Goal: Information Seeking & Learning: Compare options

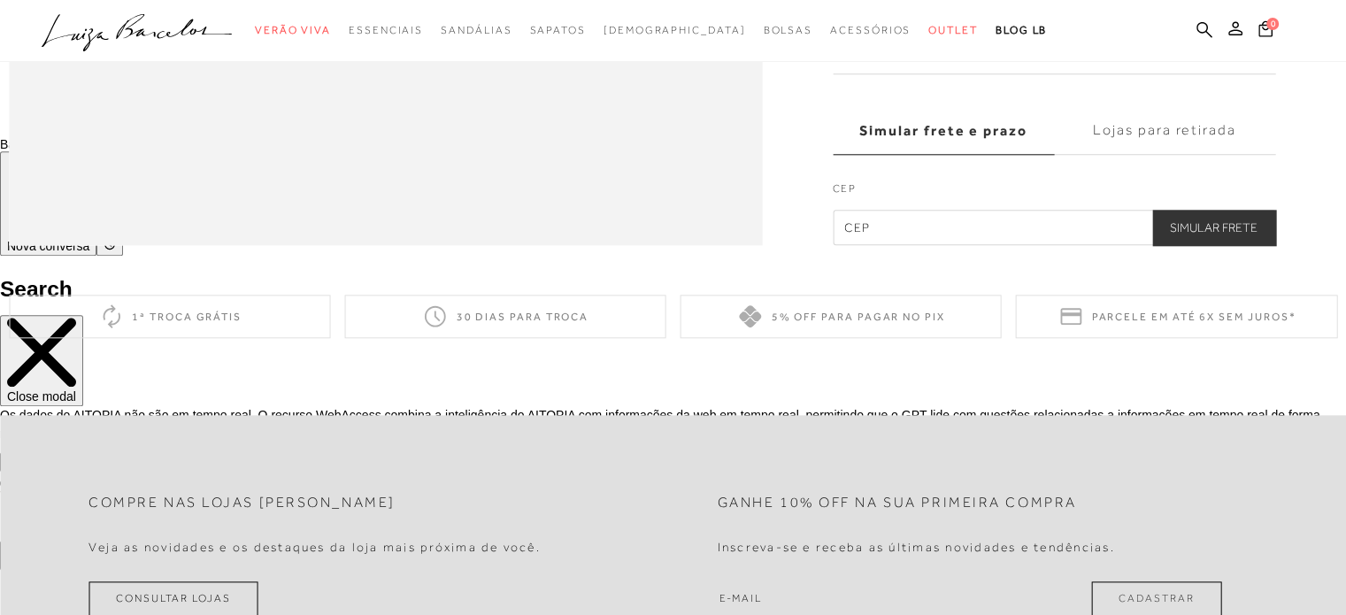
scroll to position [1858, 0]
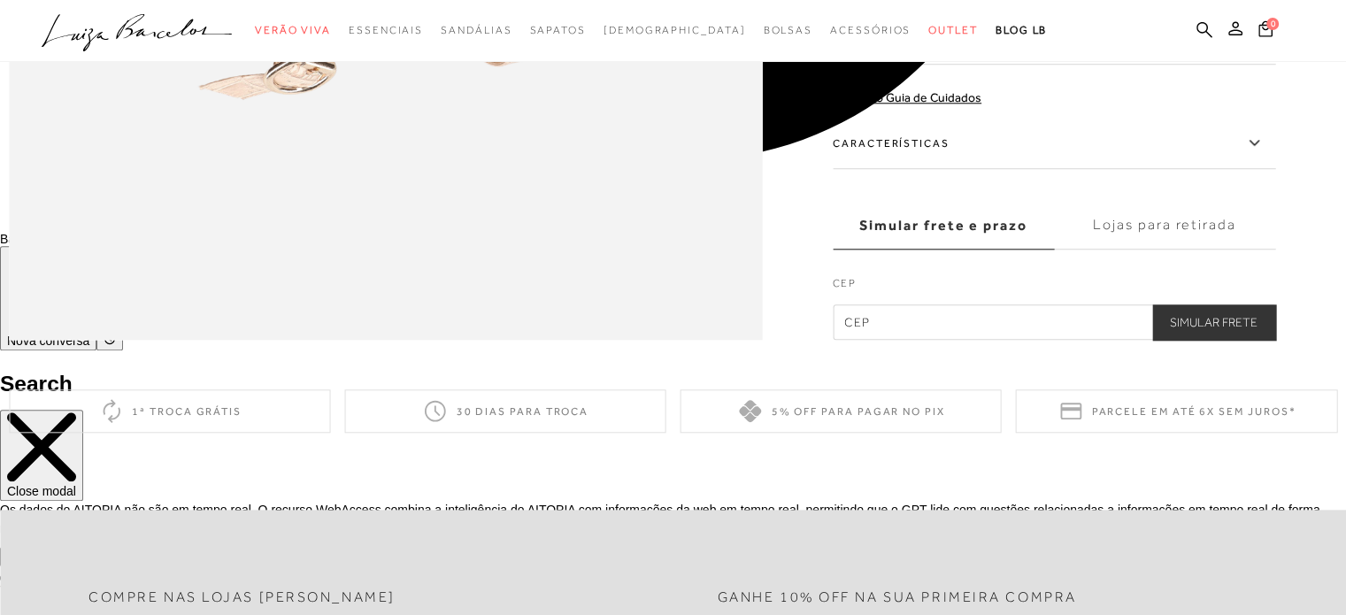
click at [1258, 145] on icon at bounding box center [1254, 142] width 10 height 5
click at [0, 0] on input "Características" at bounding box center [0, 0] width 0 height 0
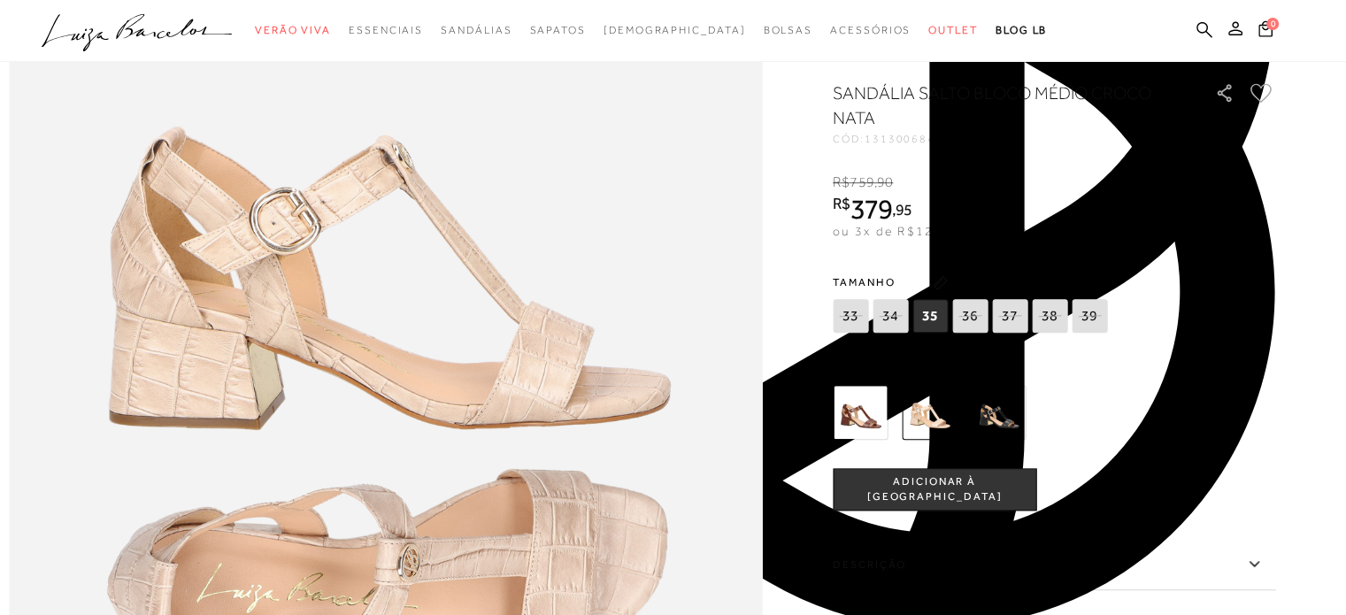
scroll to position [1239, 0]
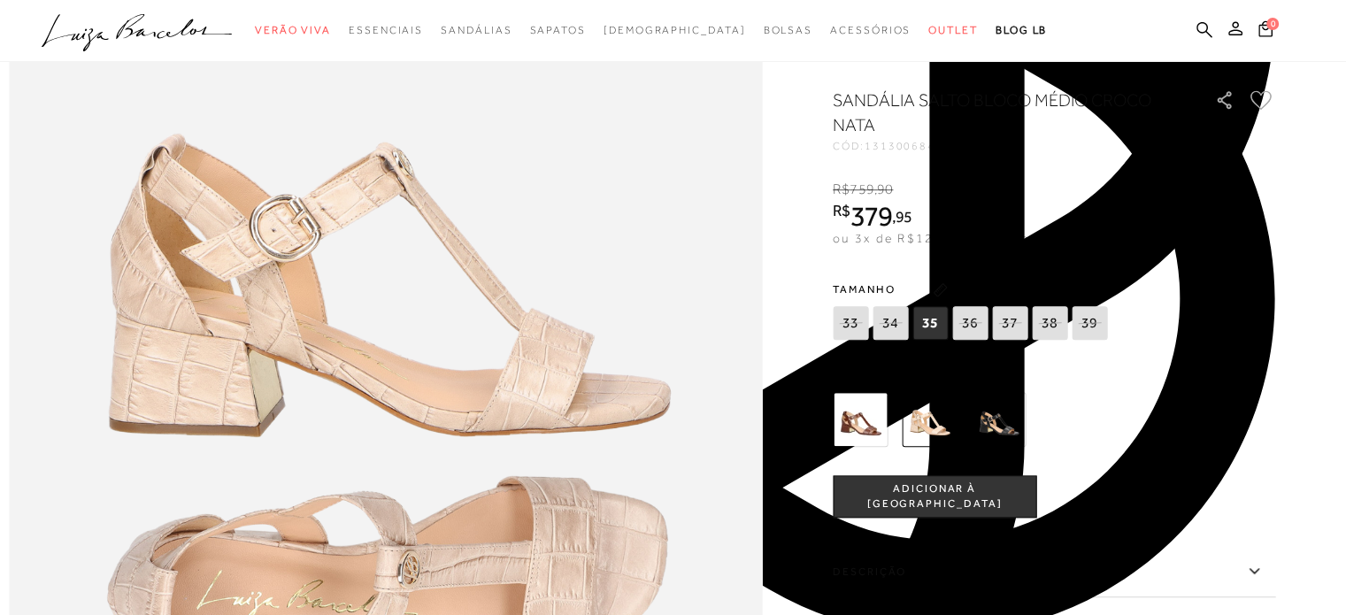
click at [881, 447] on img at bounding box center [860, 419] width 55 height 55
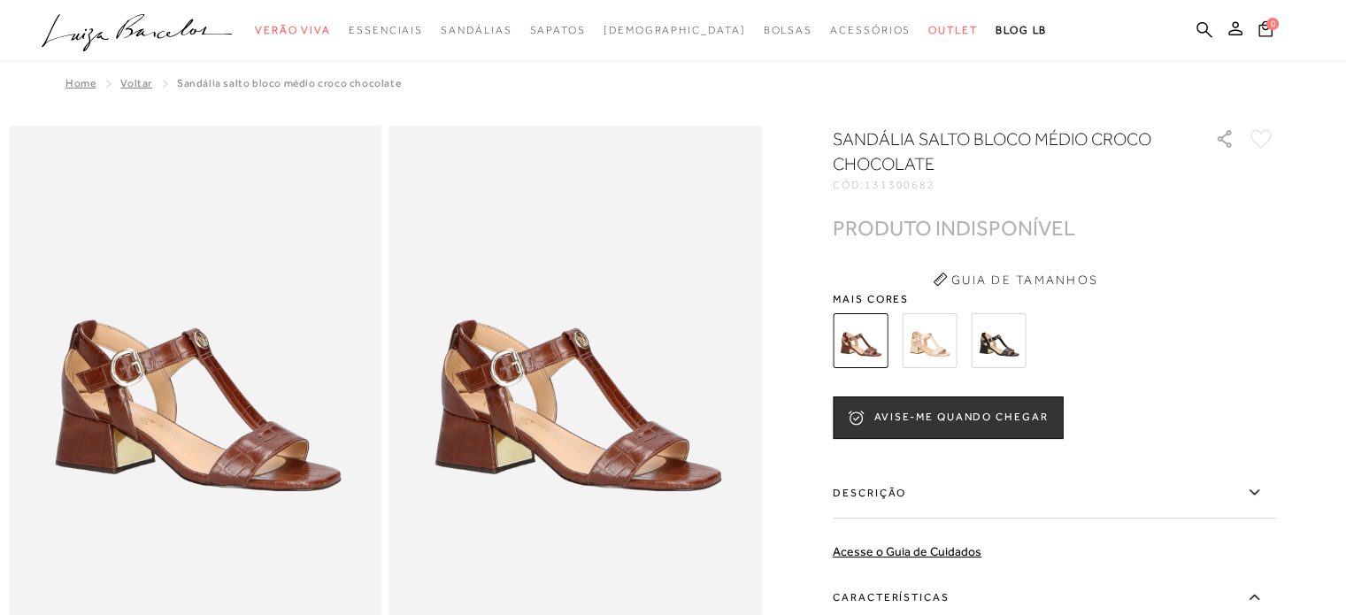
click at [1004, 345] on img at bounding box center [998, 340] width 55 height 55
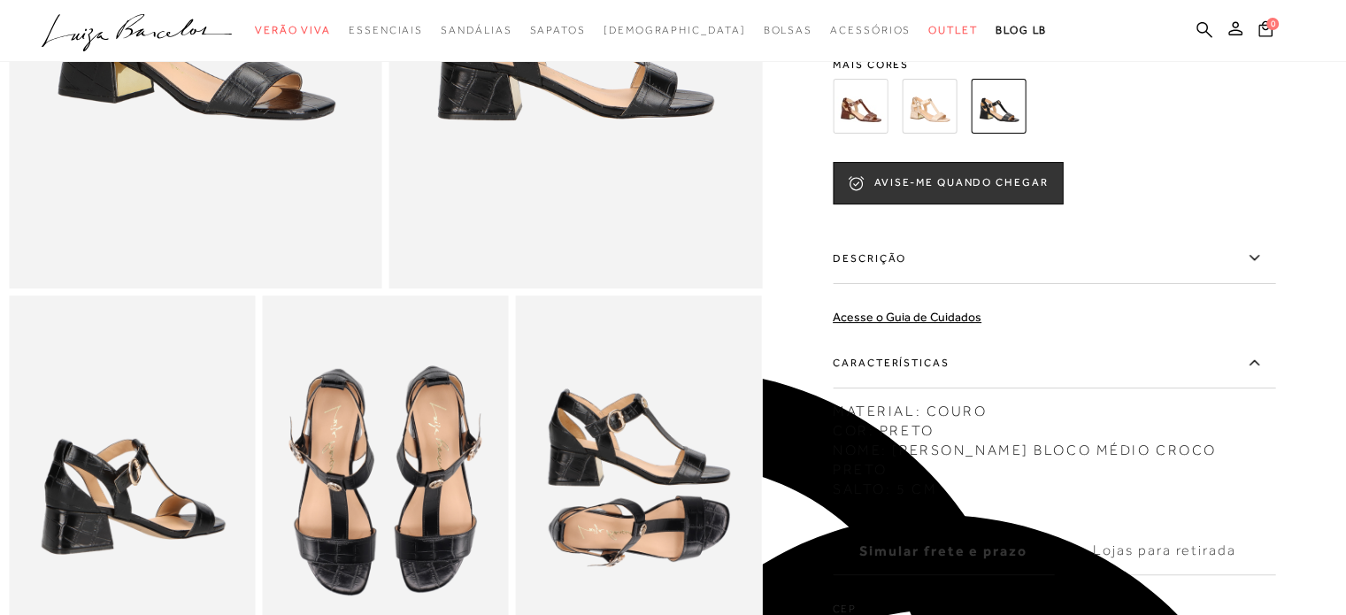
scroll to position [88, 0]
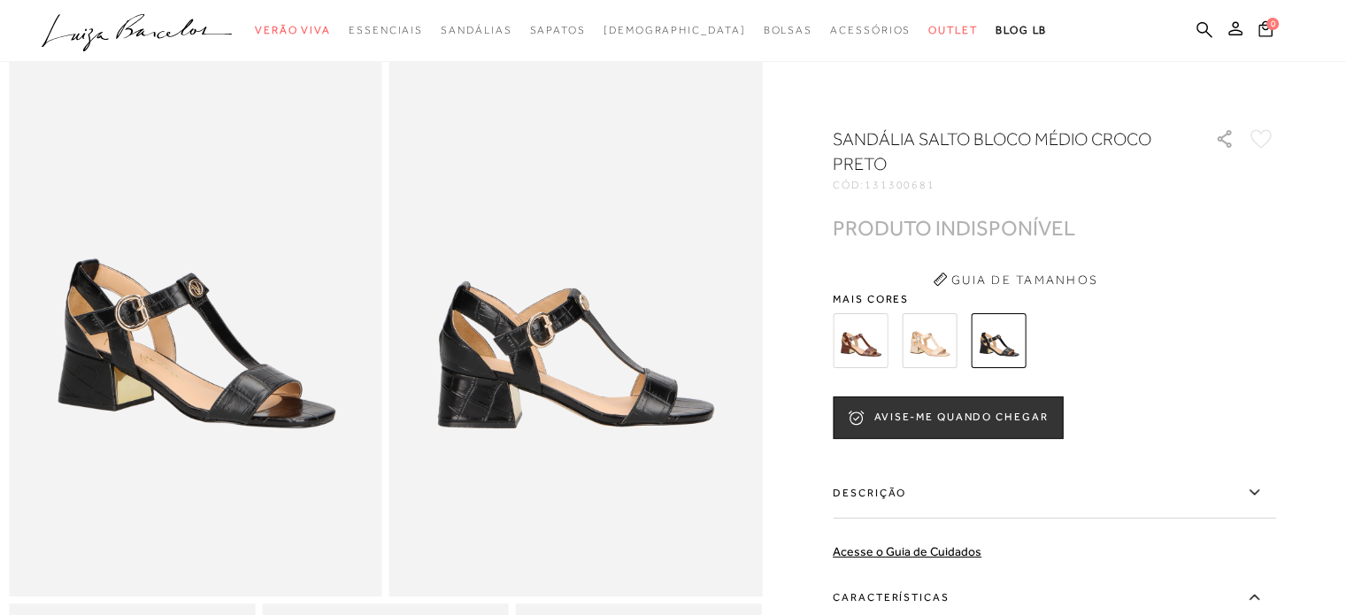
click at [862, 353] on img at bounding box center [860, 340] width 55 height 55
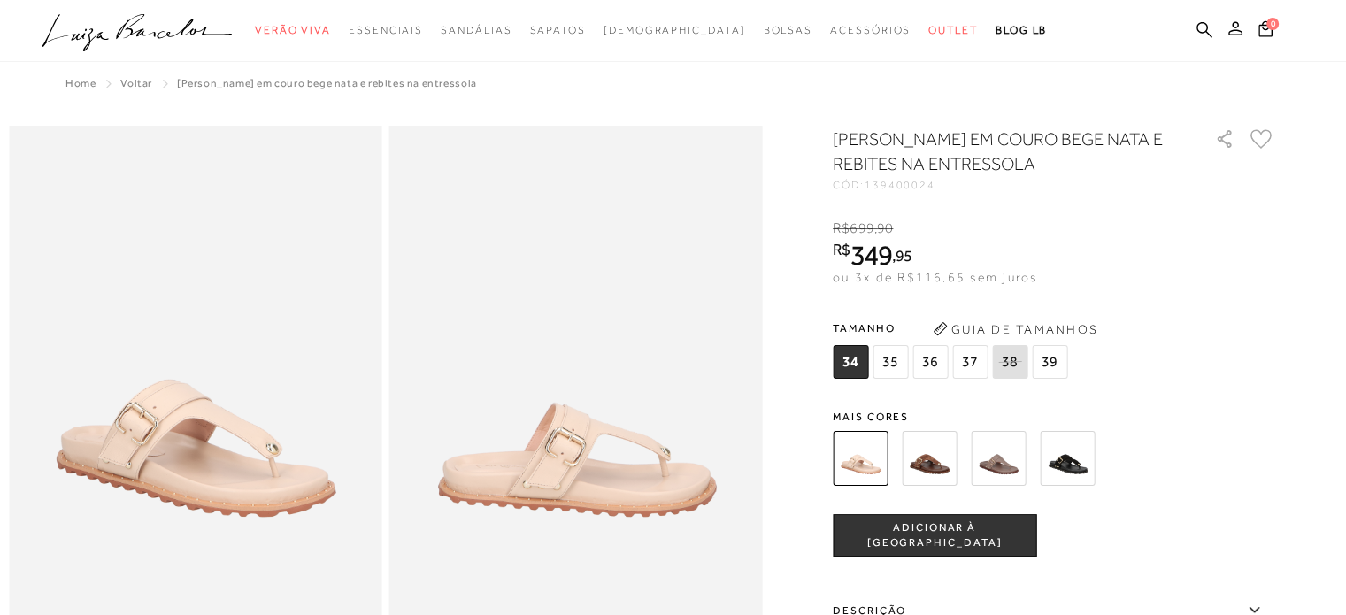
click at [948, 450] on img at bounding box center [929, 458] width 55 height 55
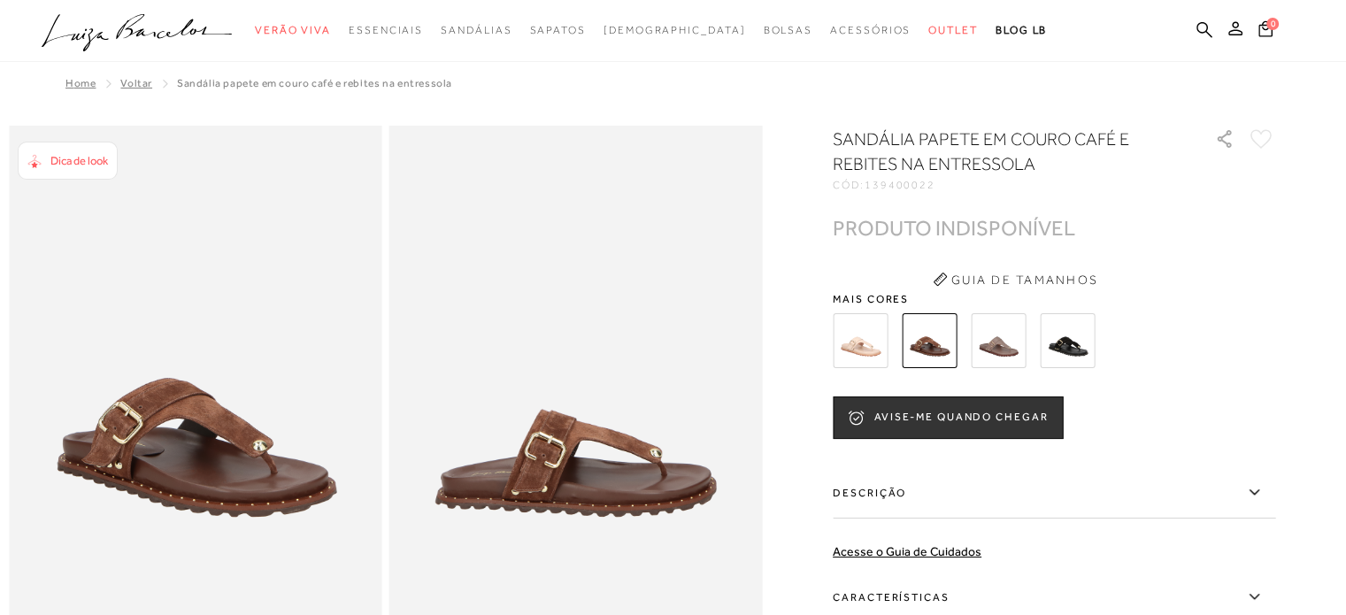
click at [991, 345] on img at bounding box center [998, 340] width 55 height 55
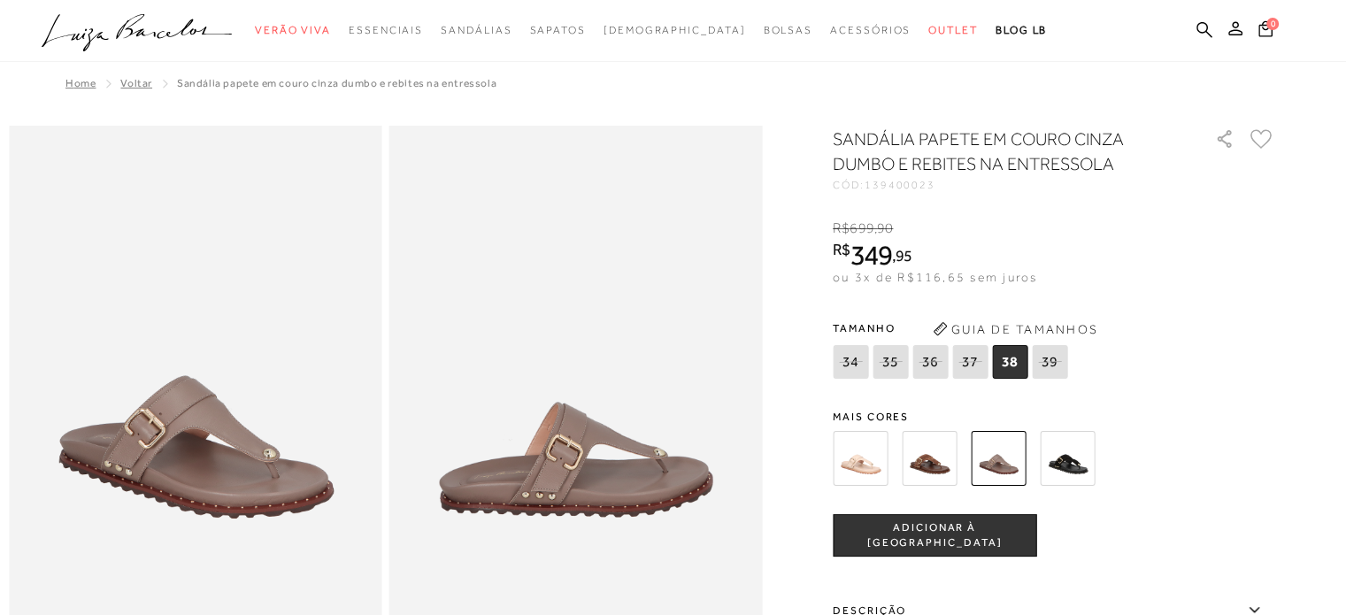
click at [1066, 454] on img at bounding box center [1067, 458] width 55 height 55
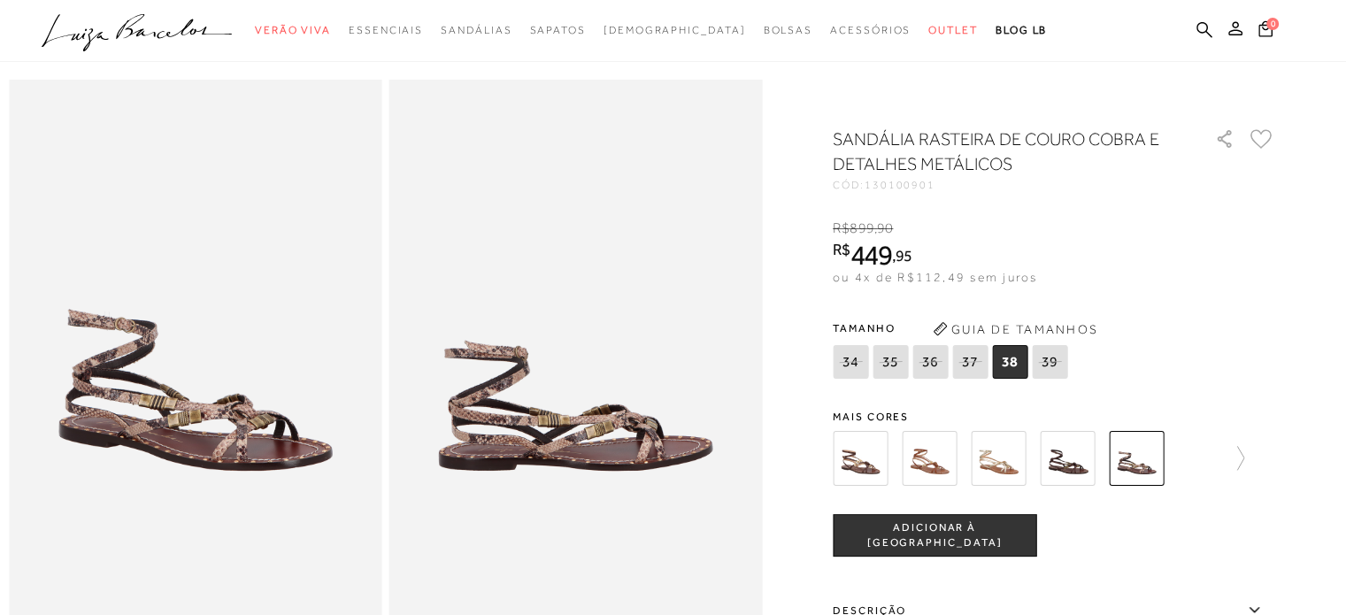
scroll to position [88, 0]
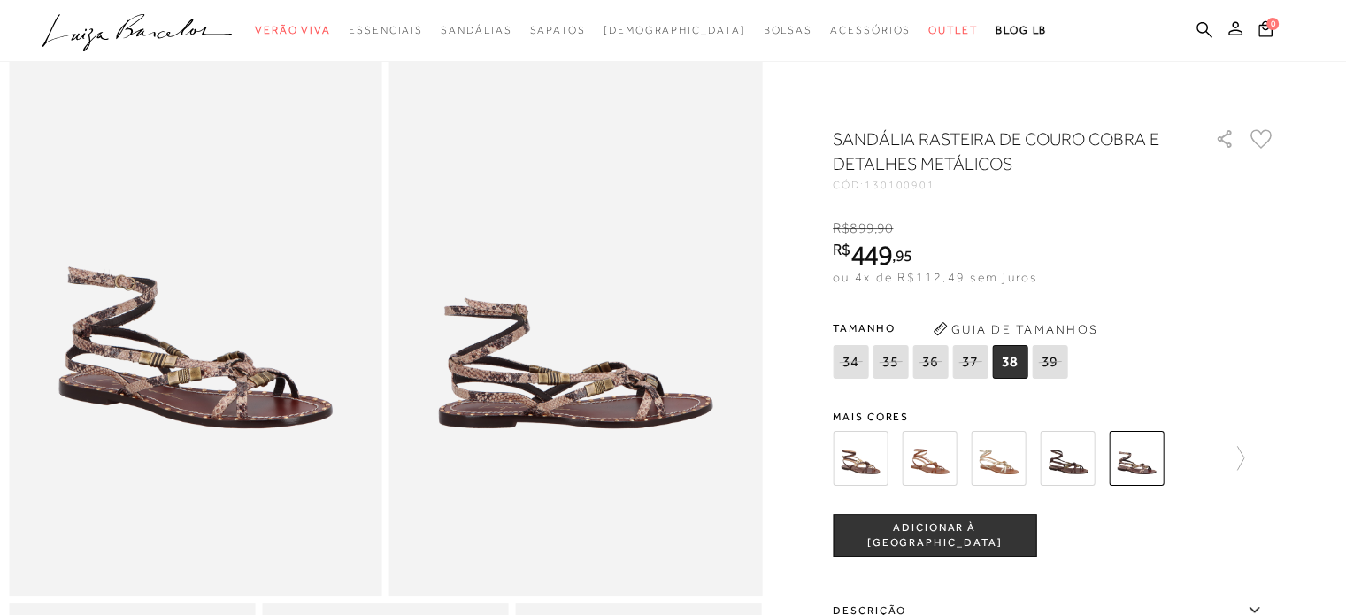
click at [884, 461] on img at bounding box center [860, 458] width 55 height 55
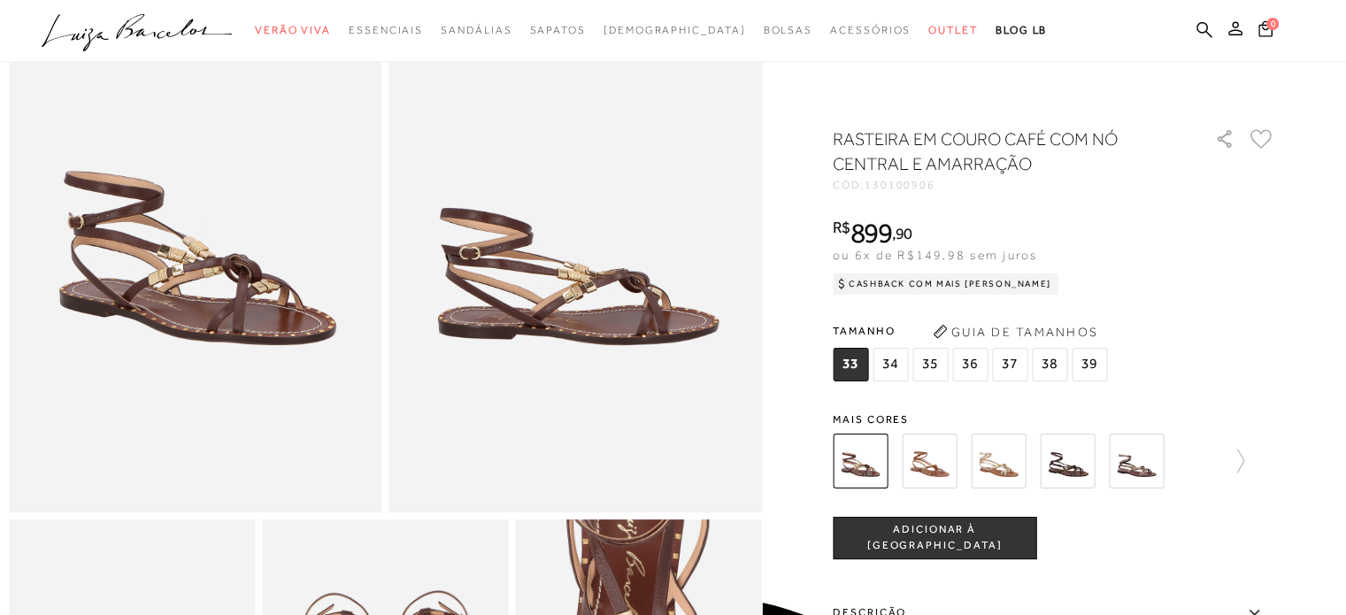
scroll to position [177, 0]
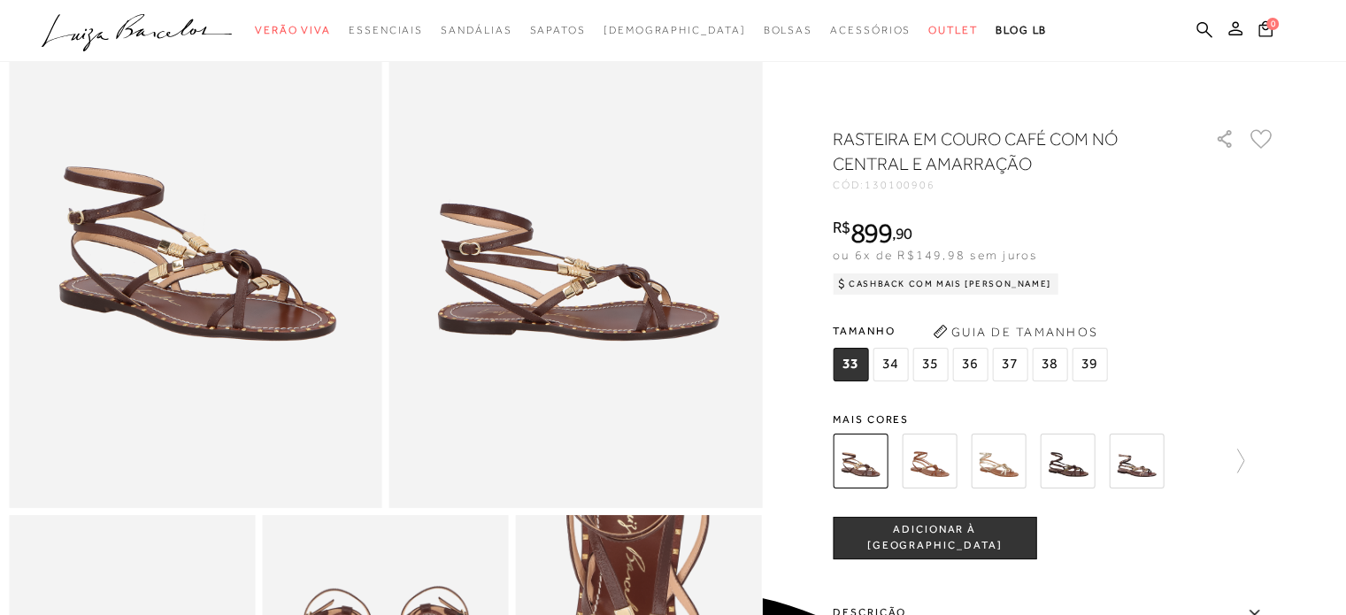
click at [930, 458] on img at bounding box center [929, 461] width 55 height 55
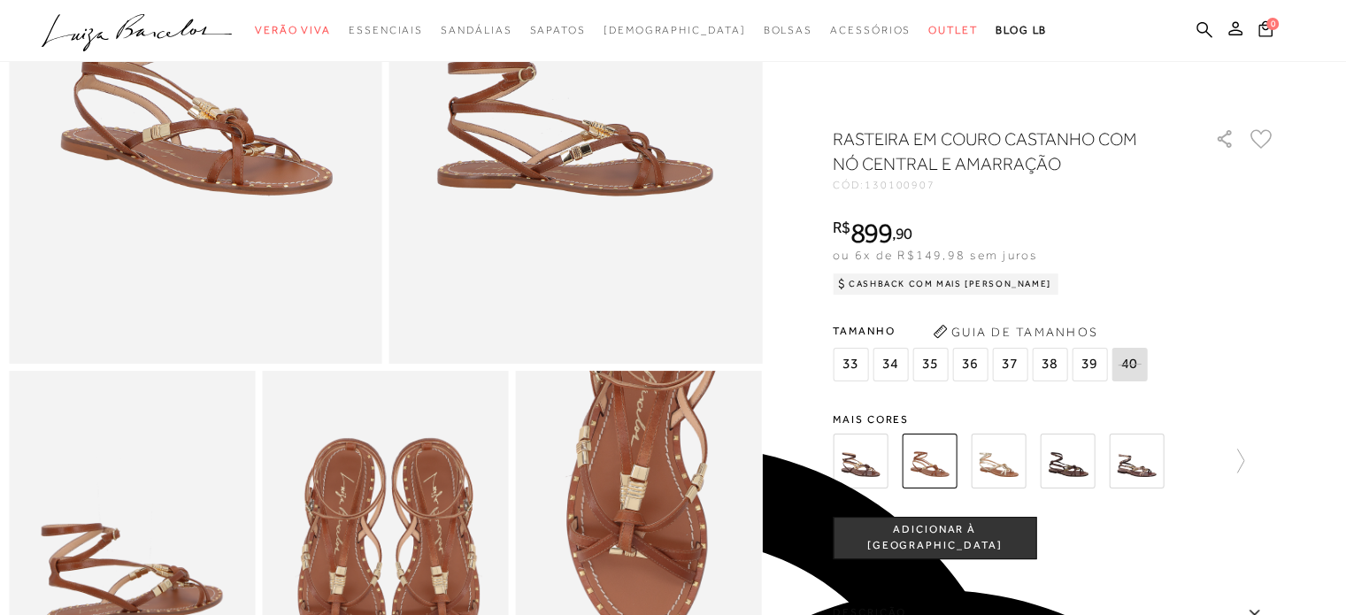
scroll to position [354, 0]
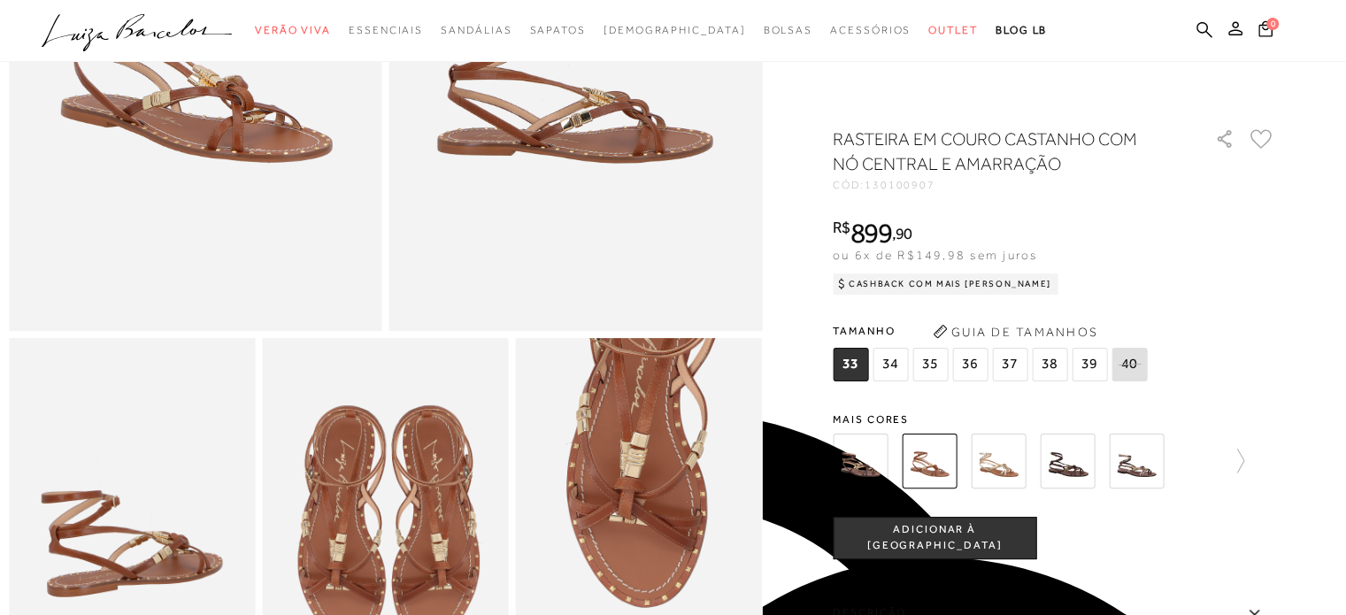
click at [998, 450] on img at bounding box center [998, 461] width 55 height 55
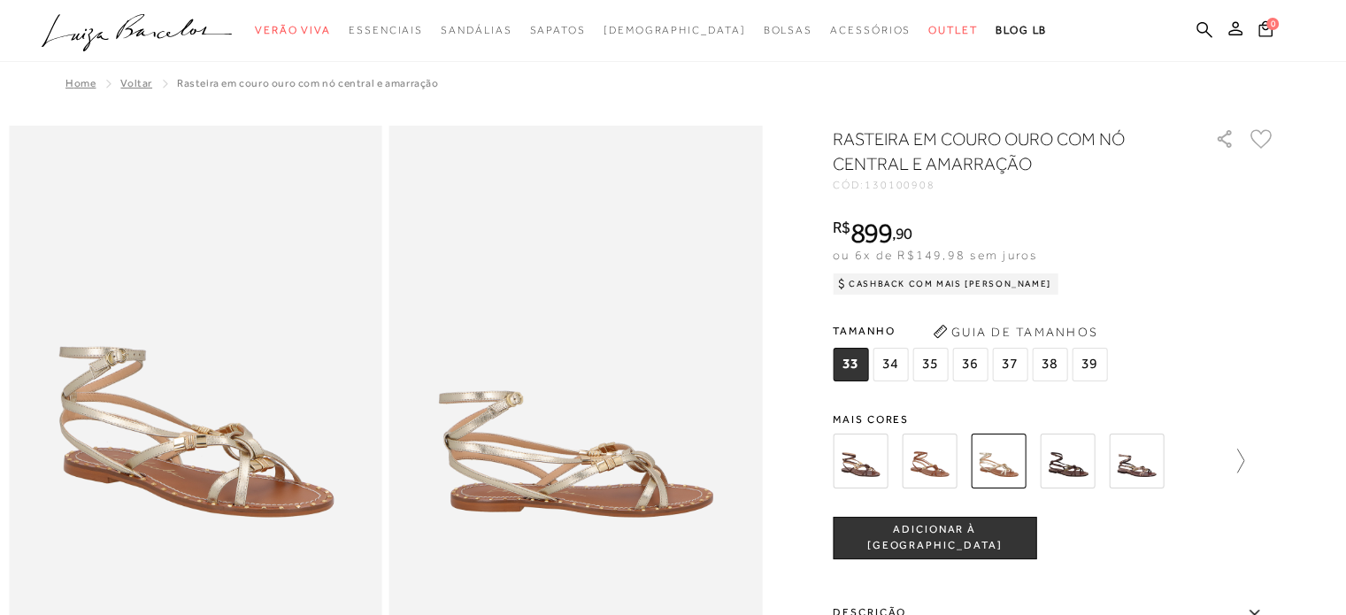
click at [1244, 466] on icon at bounding box center [1231, 461] width 25 height 25
click at [885, 461] on img at bounding box center [891, 461] width 55 height 55
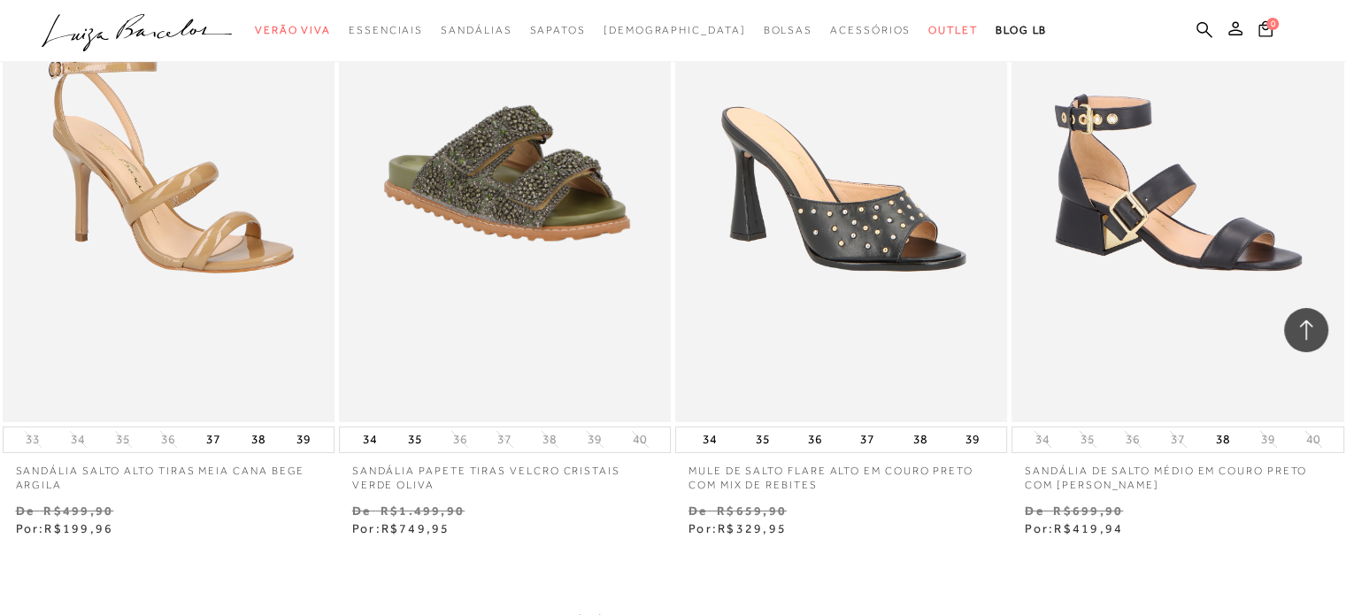
scroll to position [26372, 0]
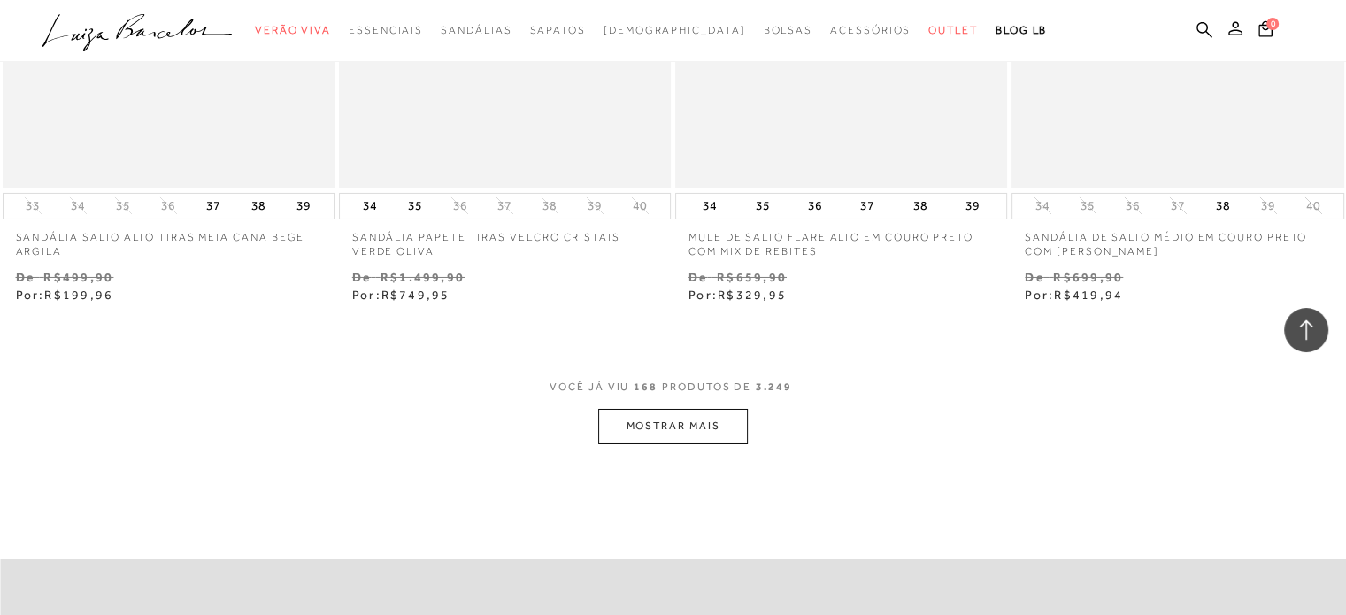
click at [722, 409] on button "MOSTRAR MAIS" at bounding box center [672, 426] width 149 height 35
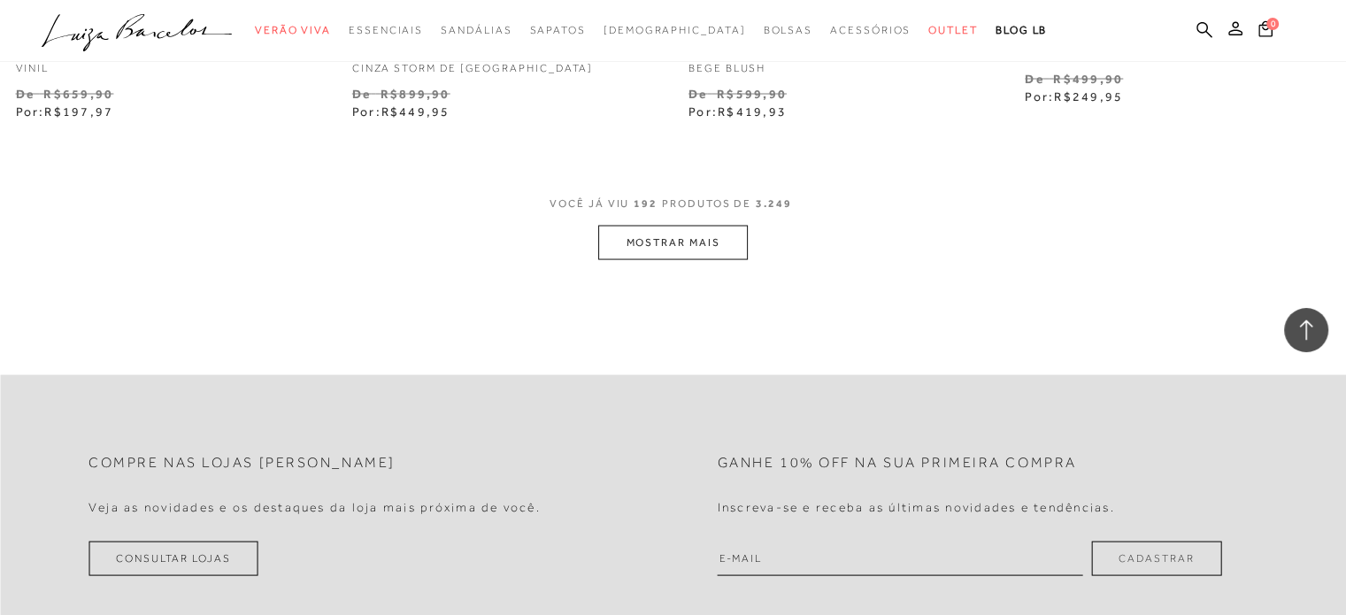
scroll to position [30443, 0]
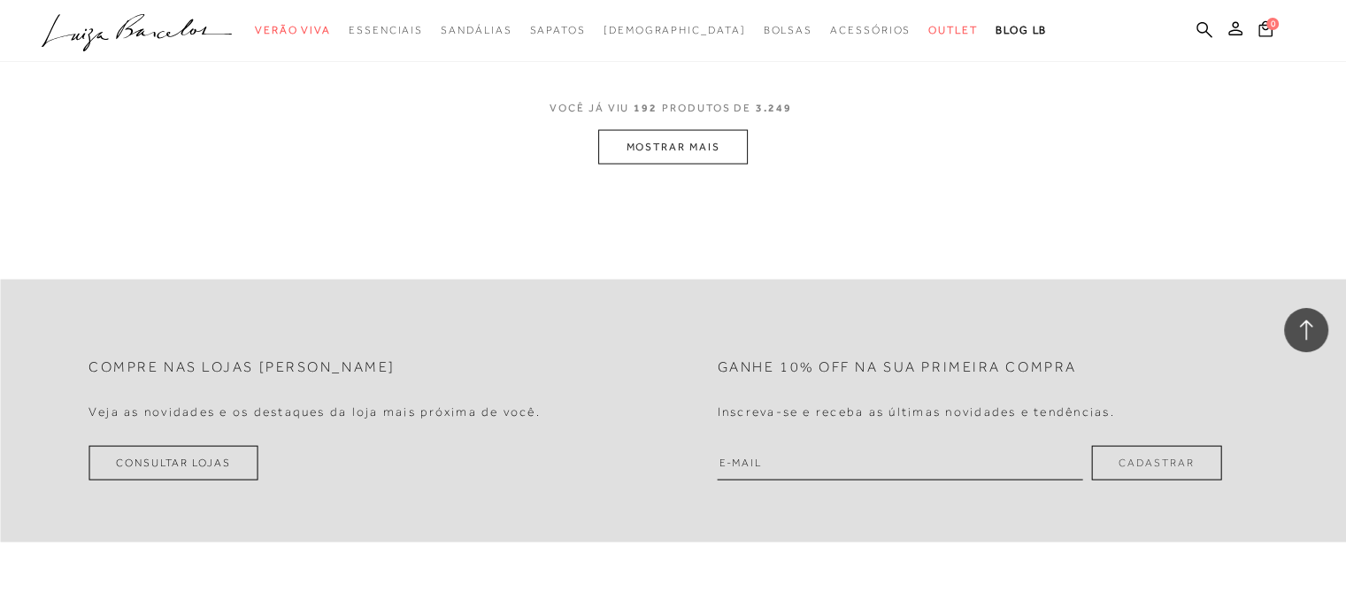
click at [719, 132] on button "MOSTRAR MAIS" at bounding box center [672, 147] width 149 height 35
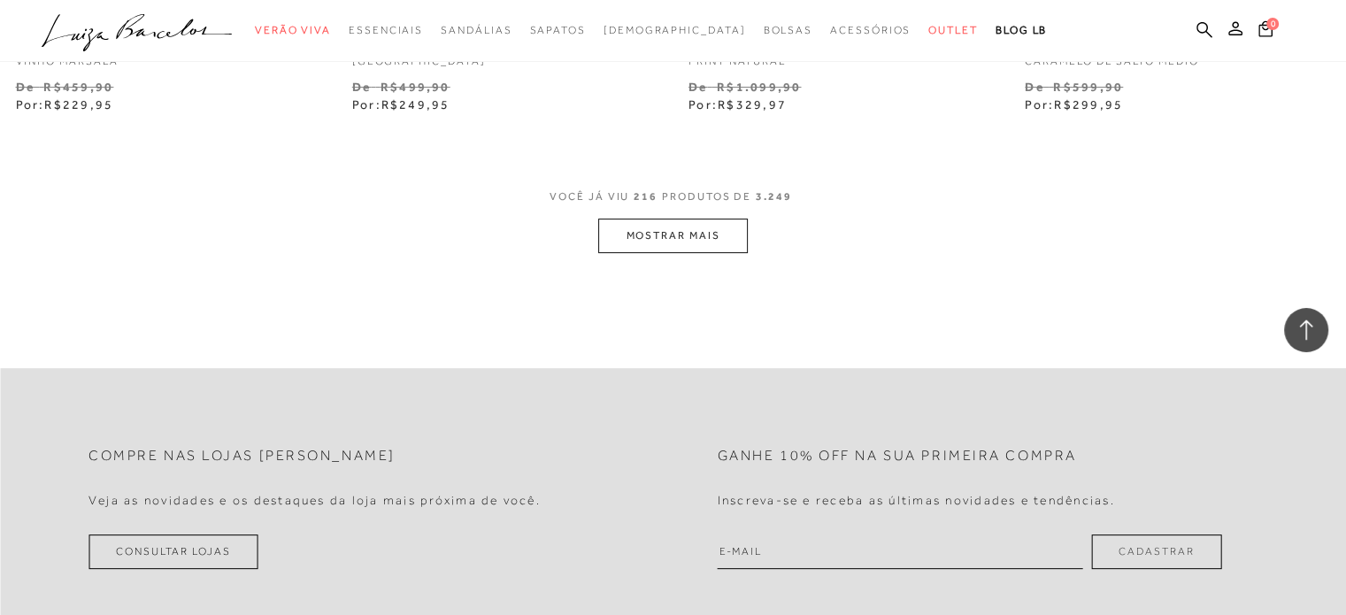
scroll to position [34248, 0]
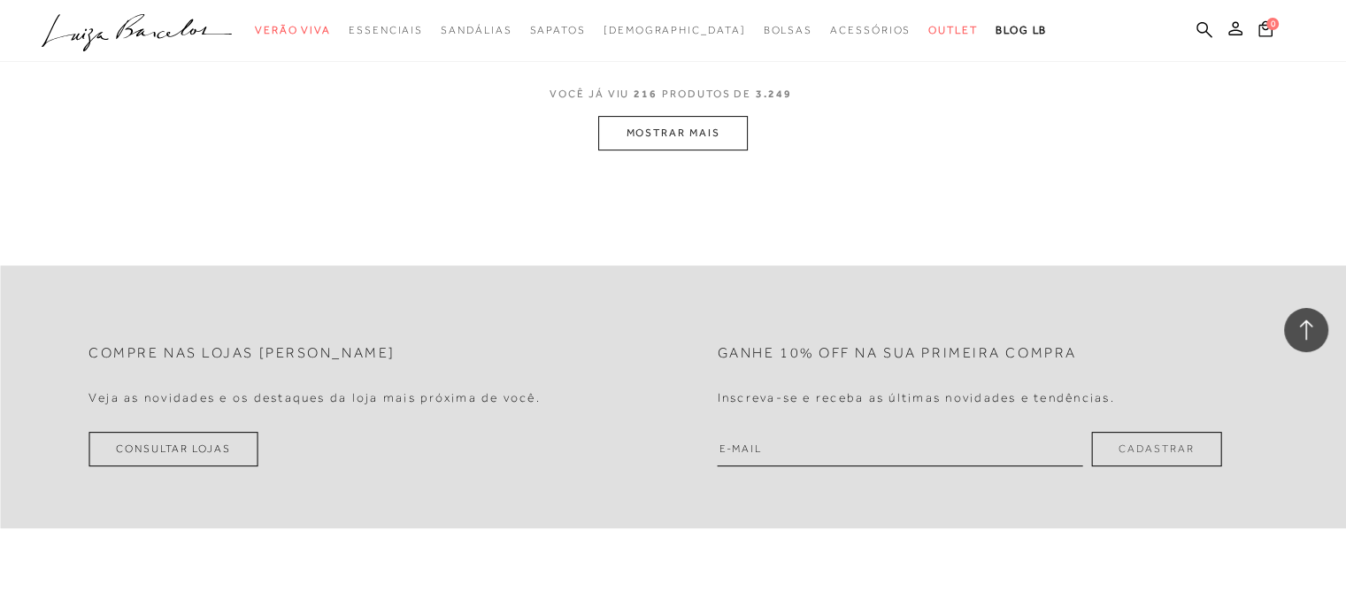
click at [660, 116] on button "MOSTRAR MAIS" at bounding box center [672, 133] width 149 height 35
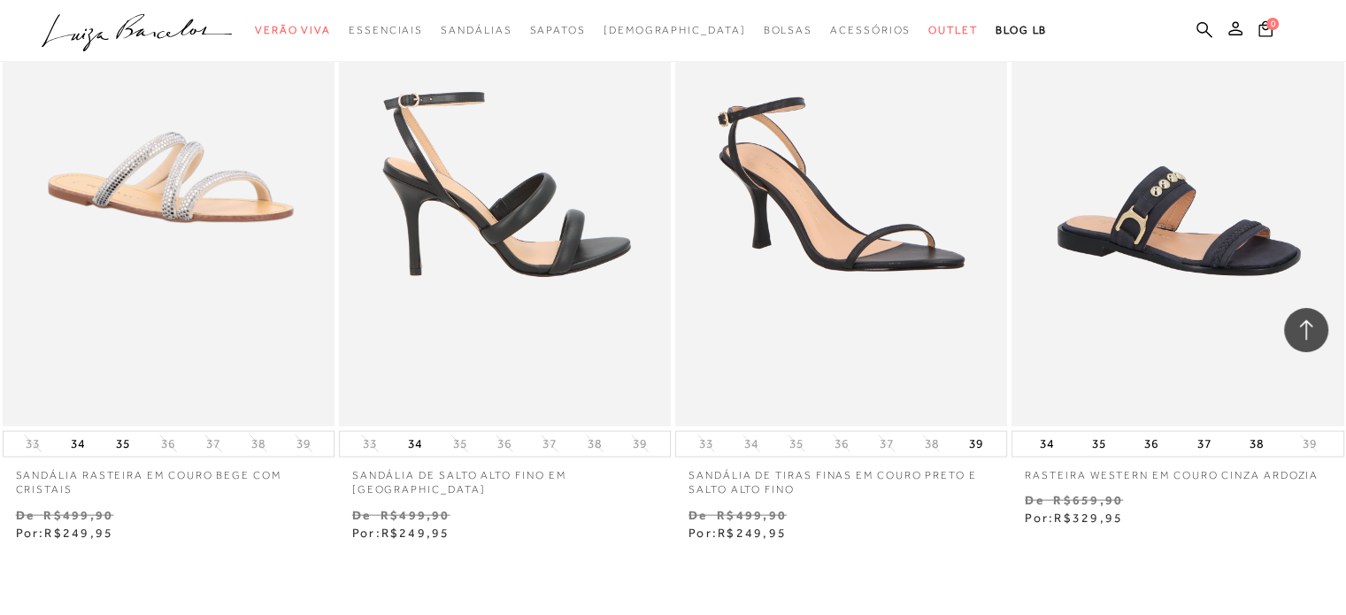
scroll to position [38039, 0]
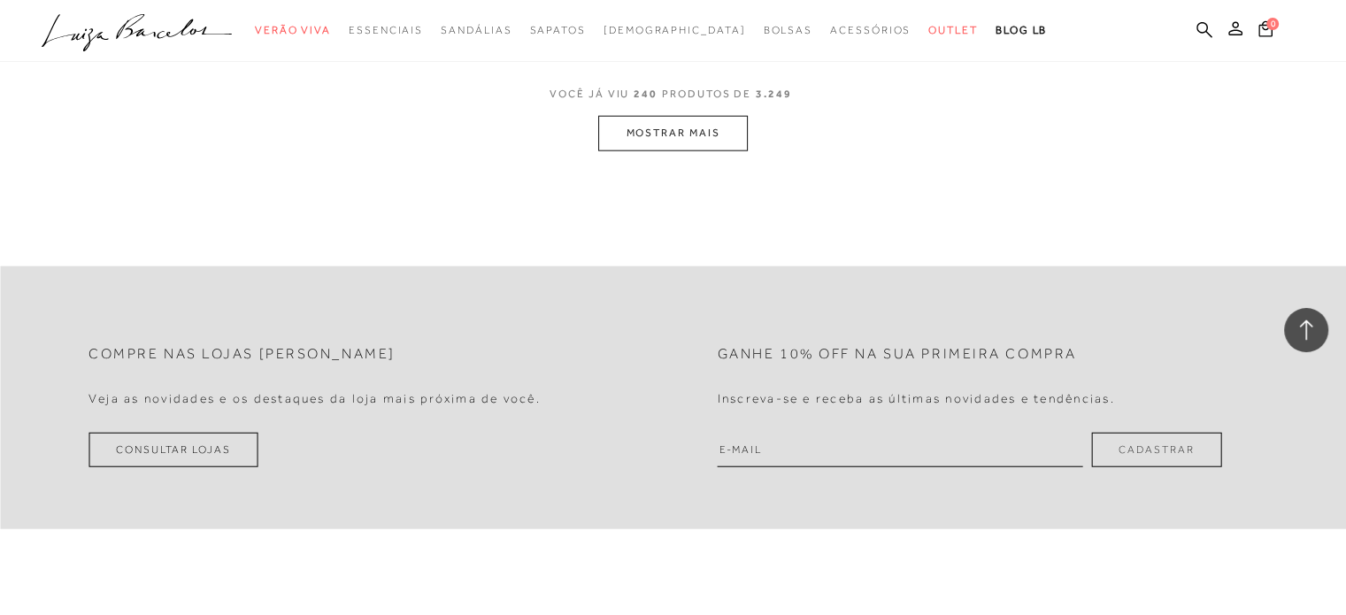
click at [690, 116] on button "MOSTRAR MAIS" at bounding box center [672, 133] width 149 height 35
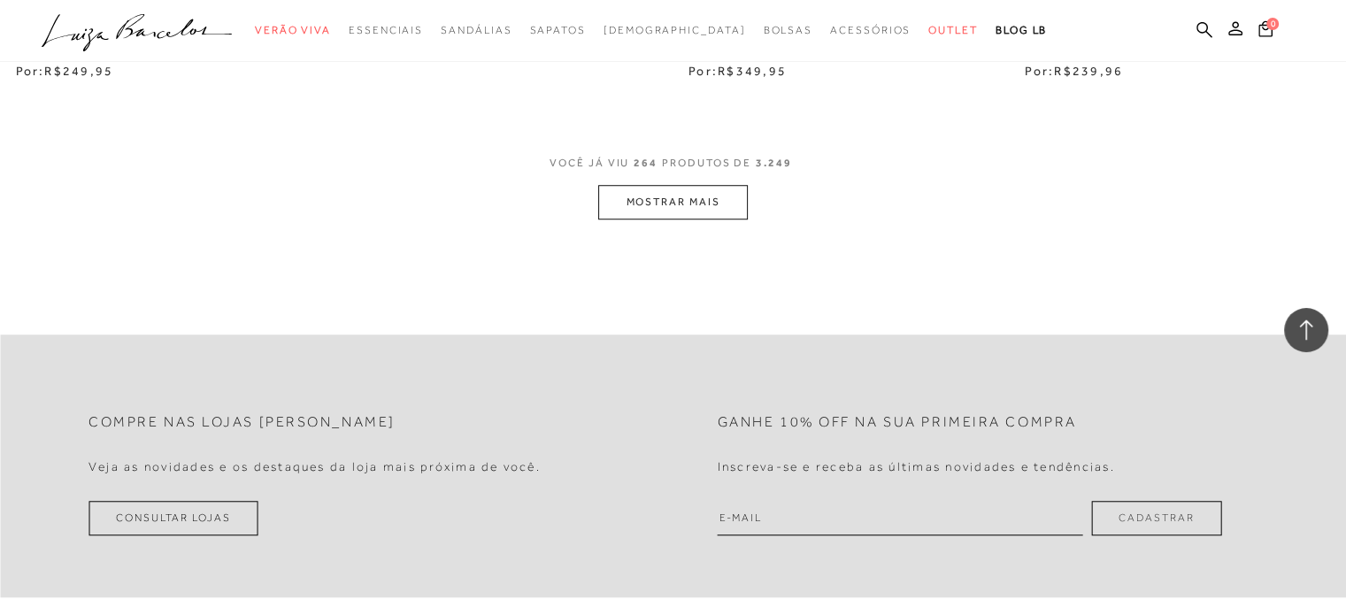
scroll to position [41590, 0]
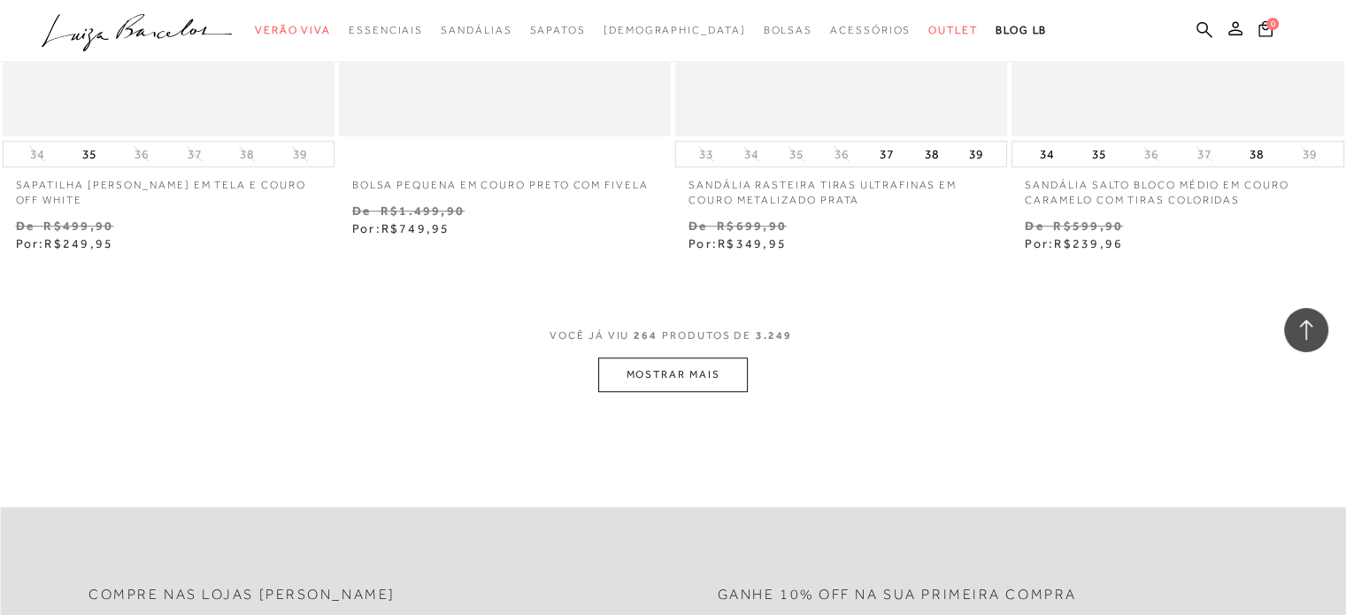
click at [692, 358] on button "MOSTRAR MAIS" at bounding box center [672, 375] width 149 height 35
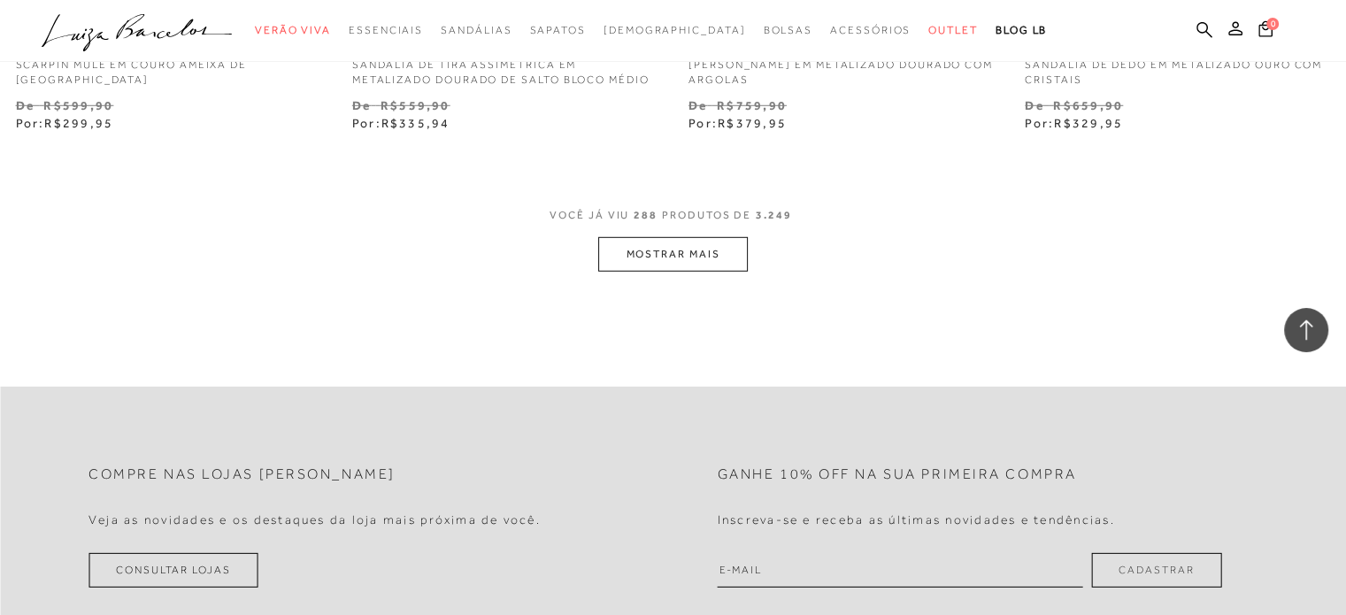
scroll to position [45572, 0]
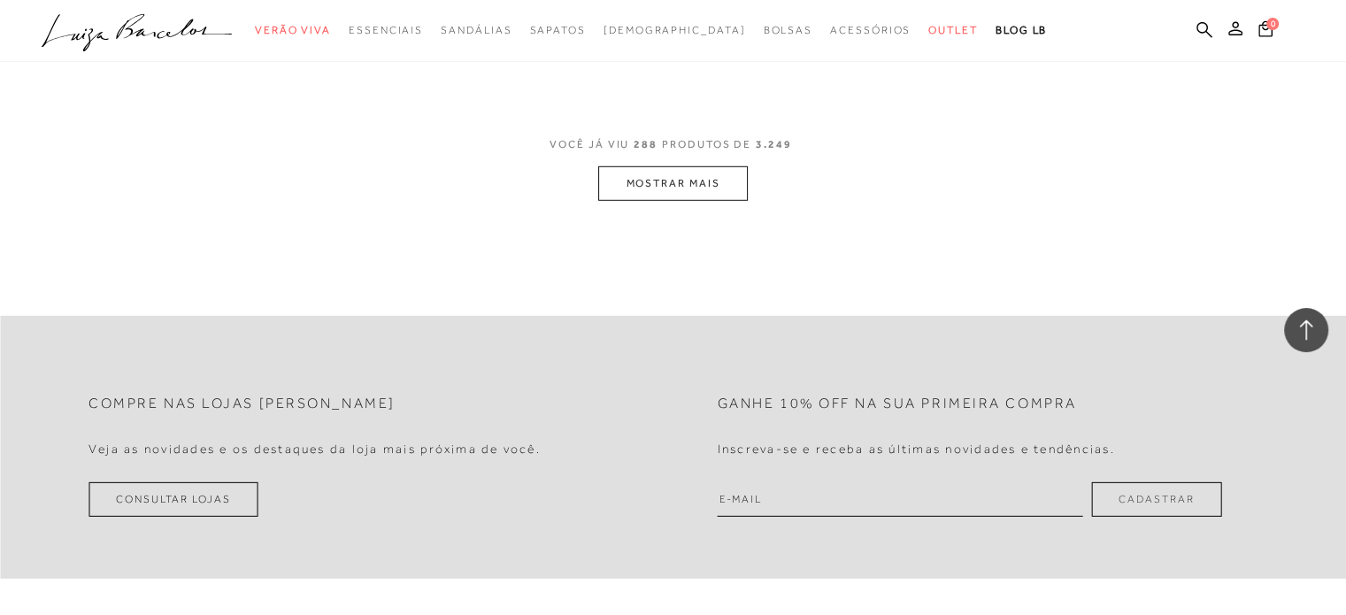
click at [676, 166] on button "MOSTRAR MAIS" at bounding box center [672, 183] width 149 height 35
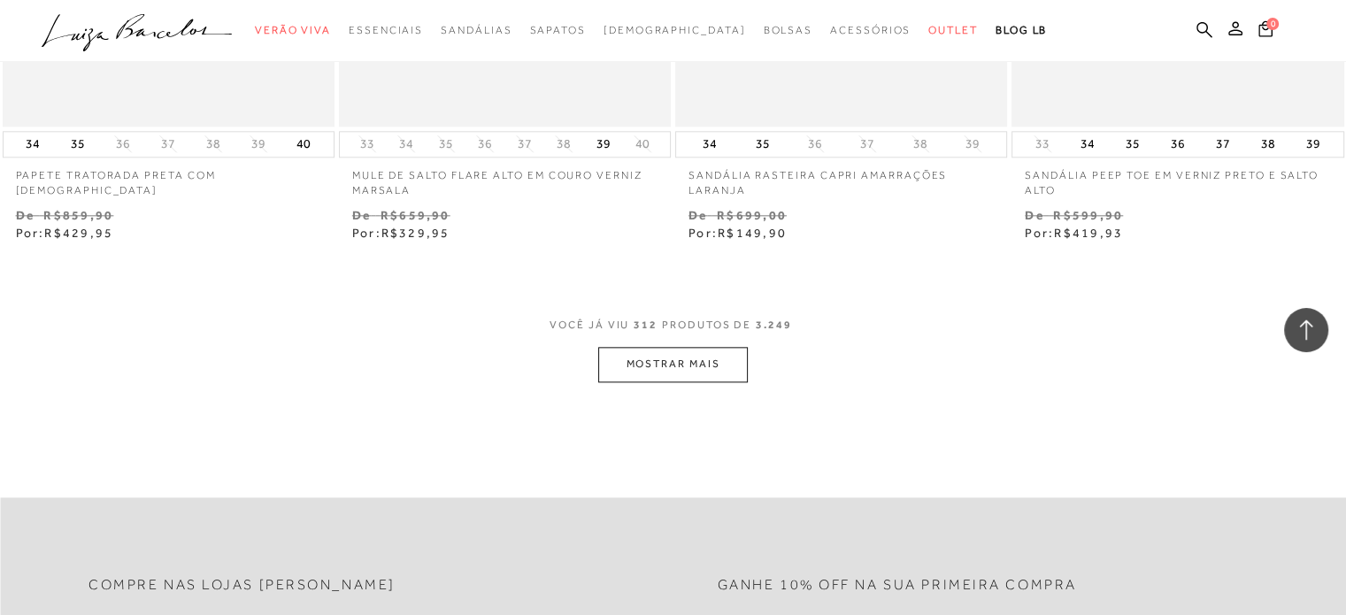
scroll to position [49201, 0]
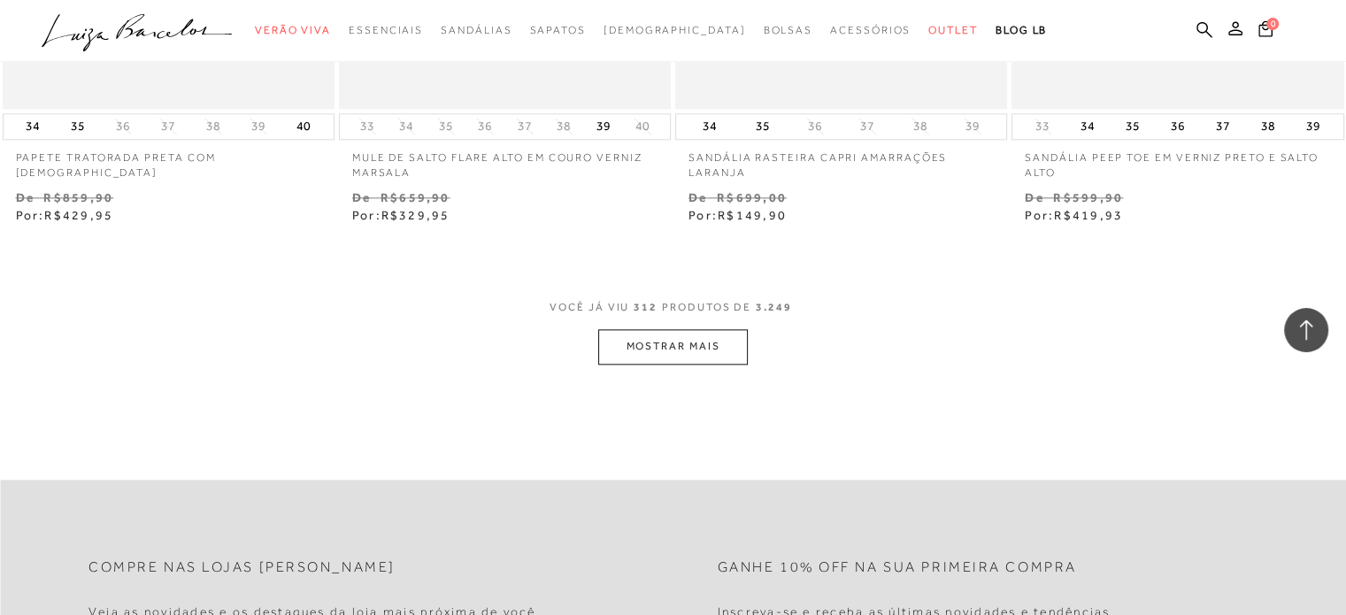
click at [626, 329] on button "MOSTRAR MAIS" at bounding box center [672, 346] width 149 height 35
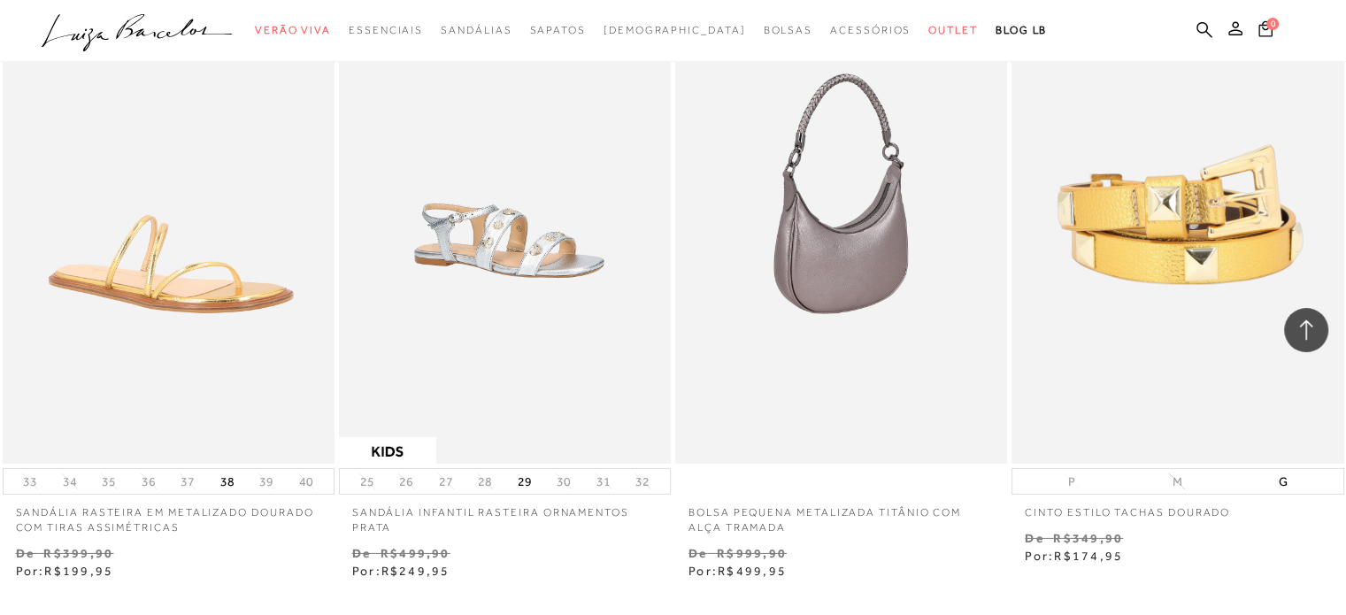
scroll to position [53094, 0]
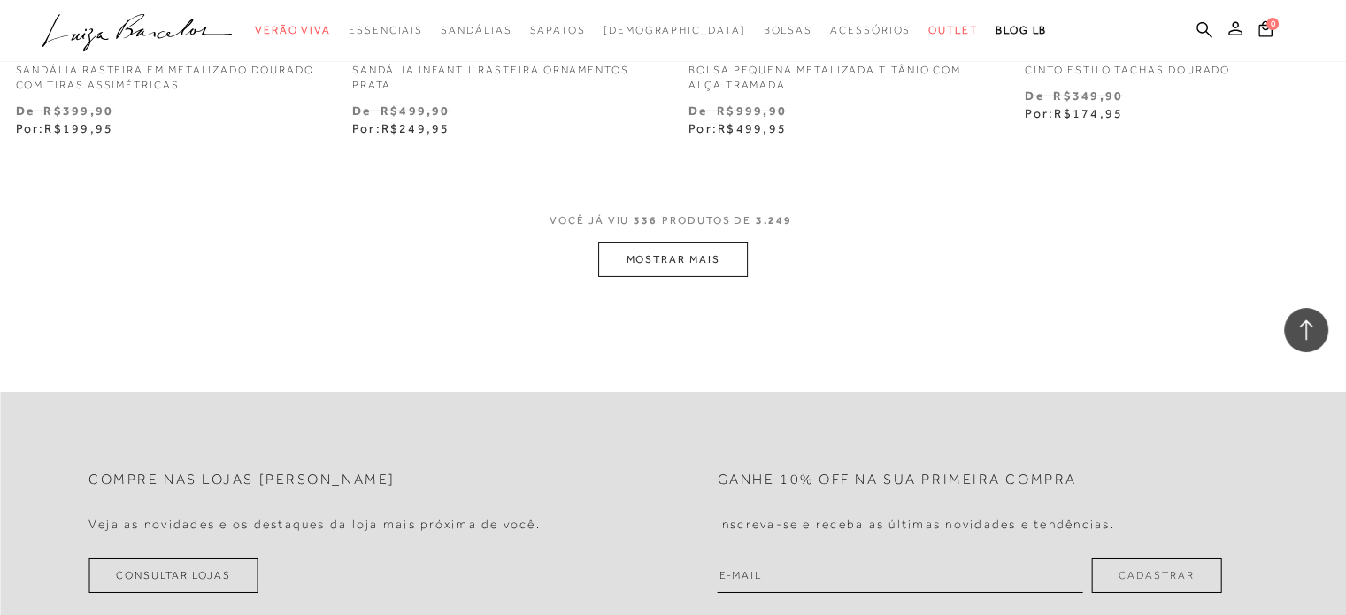
click at [719, 242] on button "MOSTRAR MAIS" at bounding box center [672, 259] width 149 height 35
